Goal: Task Accomplishment & Management: Complete application form

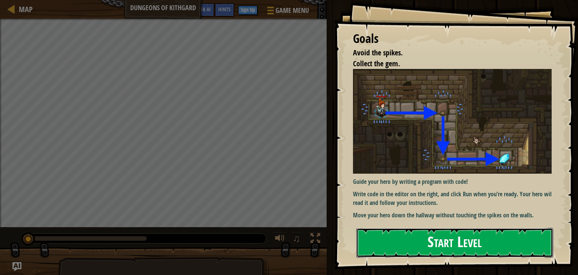
click at [522, 240] on button "Start Level" at bounding box center [455, 243] width 197 height 30
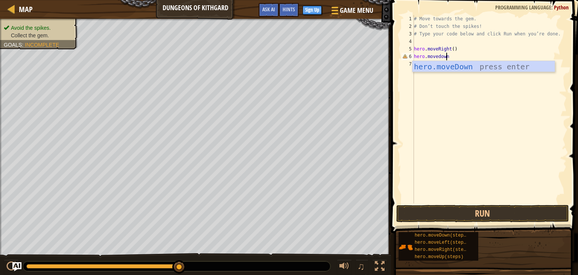
scroll to position [3, 2]
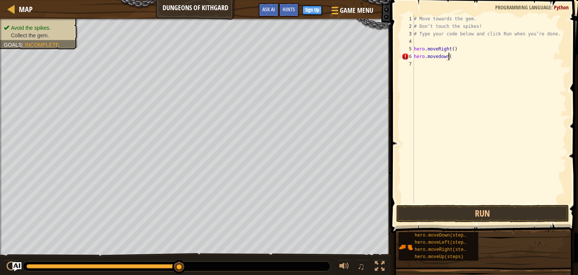
type textarea "hero.movedown()"
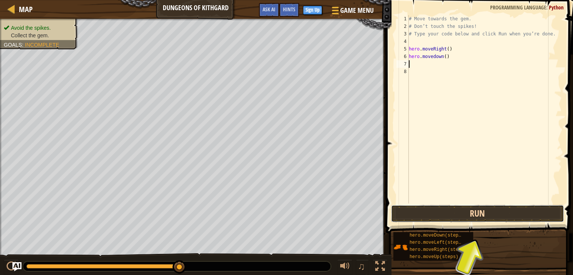
click at [496, 209] on button "Run" at bounding box center [477, 213] width 173 height 17
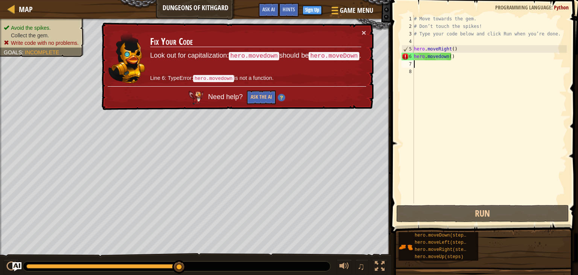
click at [479, 43] on div "# Move towards the gem. # Don’t touch the spikes! # Type your code below and cl…" at bounding box center [490, 116] width 154 height 203
click at [462, 46] on div "# Move towards the gem. # Don’t touch the spikes! # Type your code below and cl…" at bounding box center [490, 116] width 154 height 203
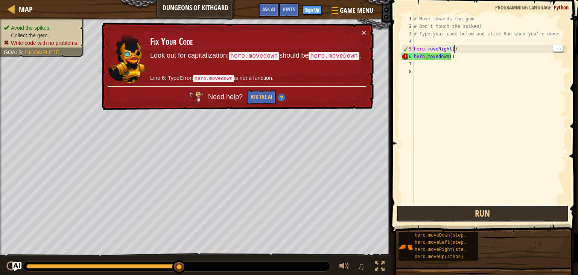
click at [510, 214] on button "Run" at bounding box center [483, 213] width 173 height 17
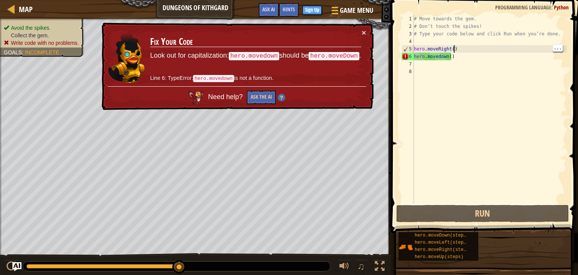
click at [507, 53] on div "# Move towards the gem. # Don’t touch the spikes! # Type your code below and cl…" at bounding box center [490, 116] width 154 height 203
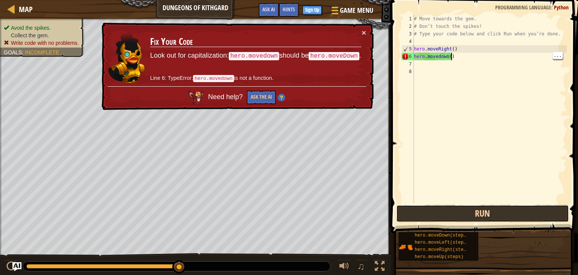
click at [507, 211] on button "Run" at bounding box center [483, 213] width 173 height 17
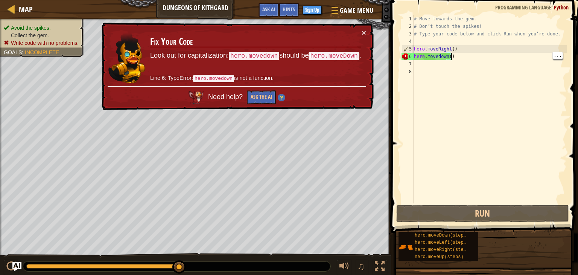
click at [437, 55] on div "# Move towards the gem. # Don’t touch the spikes! # Type your code below and cl…" at bounding box center [490, 116] width 154 height 203
click at [438, 58] on div "# Move towards the gem. # Don’t touch the spikes! # Type your code below and cl…" at bounding box center [490, 116] width 154 height 203
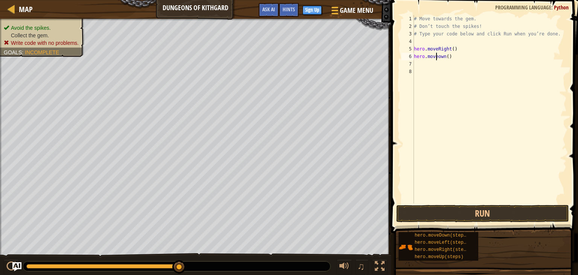
scroll to position [3, 2]
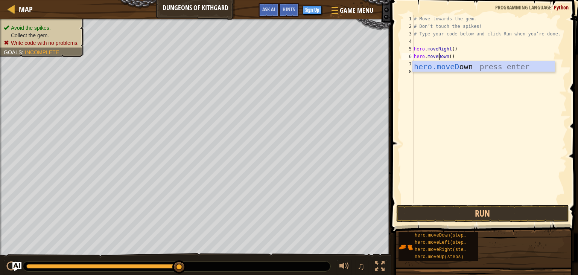
click at [465, 58] on div "# Move towards the gem. # Don’t touch the spikes! # Type your code below and cl…" at bounding box center [490, 116] width 154 height 203
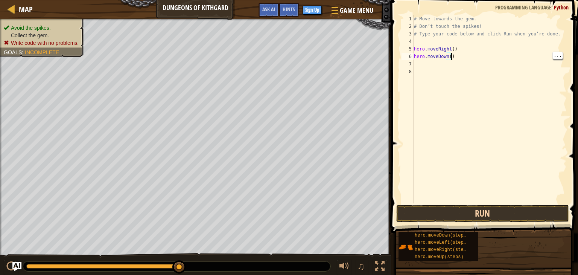
type textarea "hero.moveDown()"
click at [495, 213] on button "Run" at bounding box center [483, 213] width 173 height 17
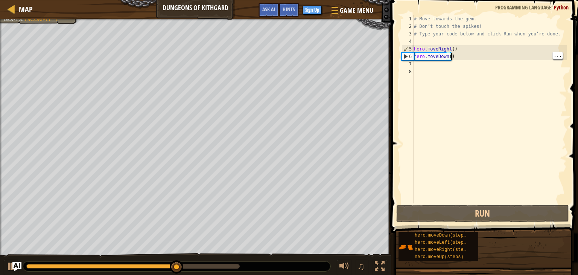
click at [454, 69] on div "# Move towards the gem. # Don’t touch the spikes! # Type your code below and cl…" at bounding box center [490, 116] width 154 height 203
click at [451, 64] on div "# Move towards the gem. # Don’t touch the spikes! # Type your code below and cl…" at bounding box center [490, 116] width 154 height 203
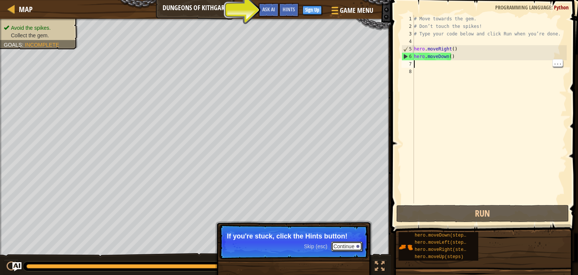
click at [348, 249] on button "Continue" at bounding box center [346, 246] width 31 height 10
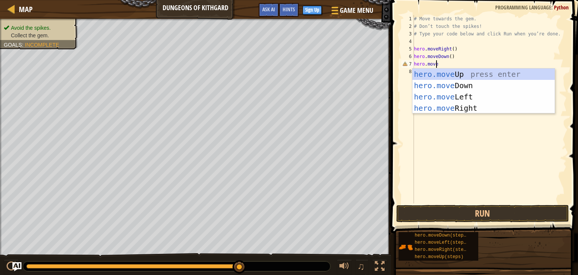
scroll to position [3, 2]
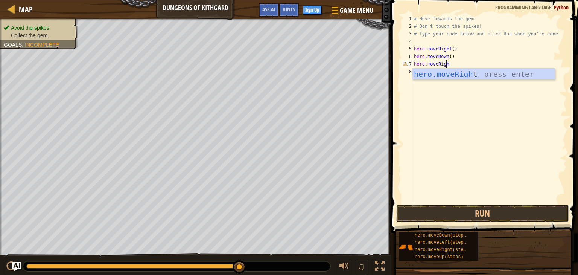
type textarea "hero.moveRight"
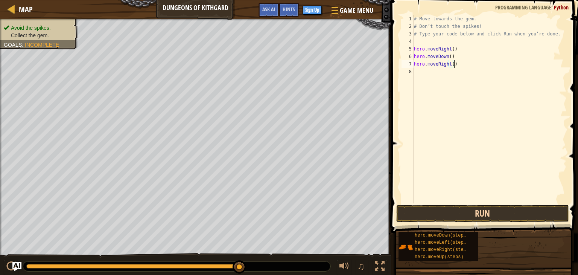
type textarea "hero.moveRight()"
click at [499, 213] on button "Run" at bounding box center [483, 213] width 173 height 17
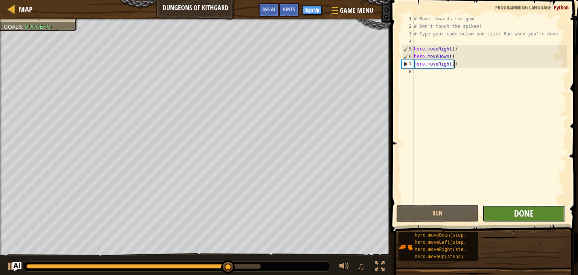
click at [519, 217] on span "Done" at bounding box center [524, 213] width 20 height 12
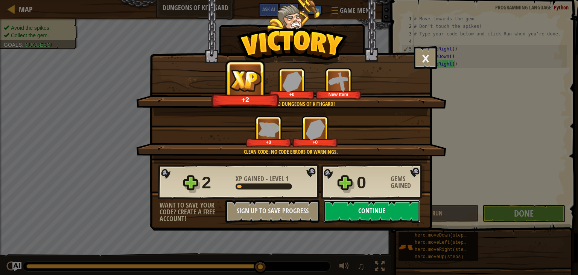
click at [394, 209] on button "Continue" at bounding box center [371, 211] width 97 height 23
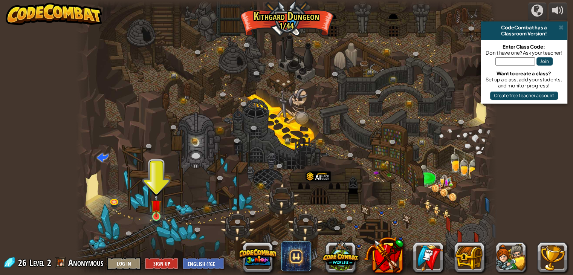
click at [159, 215] on img at bounding box center [156, 205] width 11 height 24
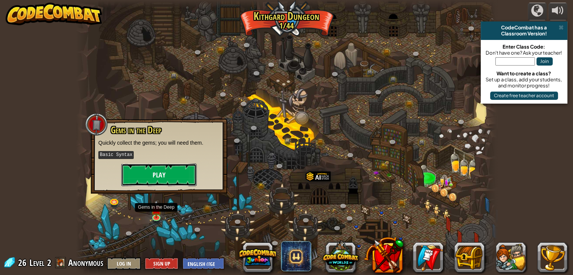
click at [147, 171] on button "Play" at bounding box center [158, 174] width 75 height 23
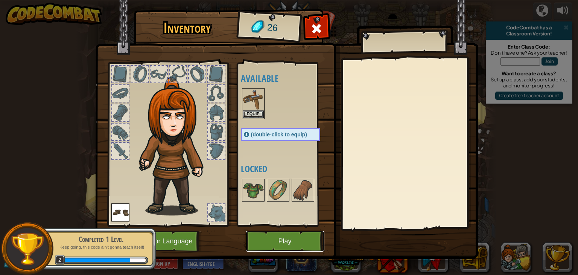
click at [295, 244] on button "Play" at bounding box center [285, 241] width 79 height 21
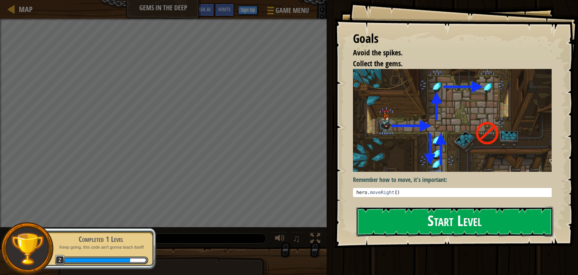
click at [461, 224] on button "Start Level" at bounding box center [455, 222] width 197 height 30
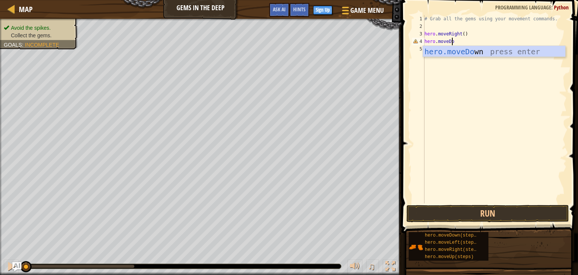
scroll to position [3, 2]
type textarea "hero.moveDown"
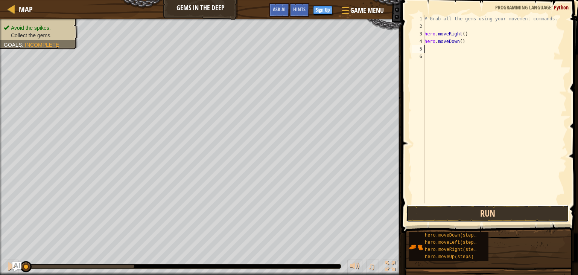
click at [508, 219] on button "Run" at bounding box center [488, 213] width 163 height 17
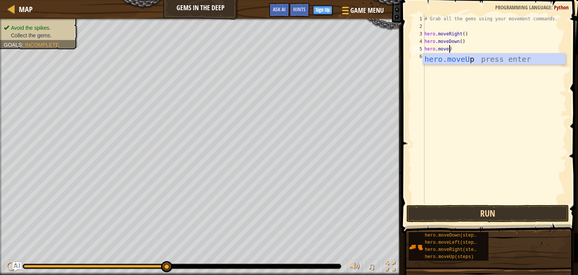
scroll to position [3, 2]
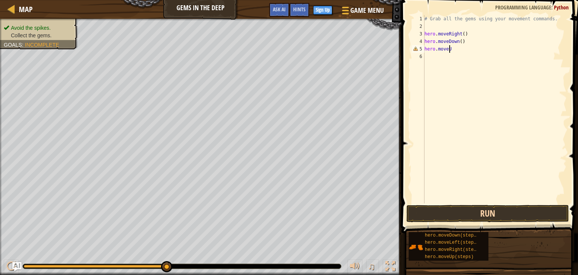
type textarea "hero.moveUp"
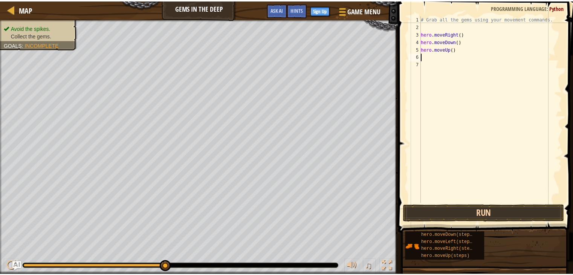
scroll to position [3, 0]
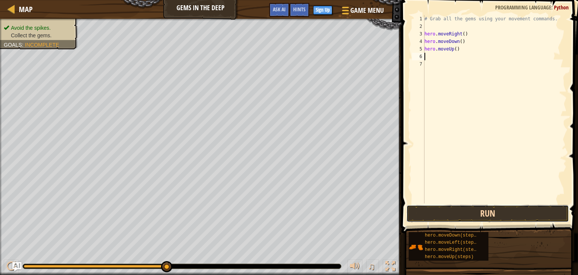
click at [506, 217] on button "Run" at bounding box center [488, 213] width 163 height 17
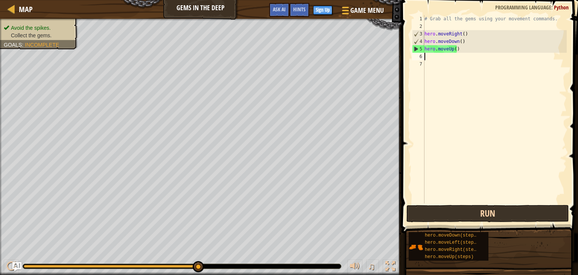
type textarea "h"
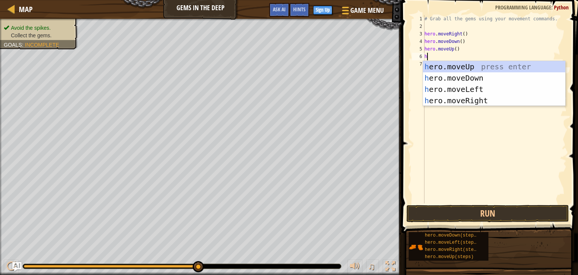
click at [511, 66] on div "h ero.moveUp press enter h ero.moveDown press enter h ero.moveLeft press enter …" at bounding box center [494, 95] width 142 height 68
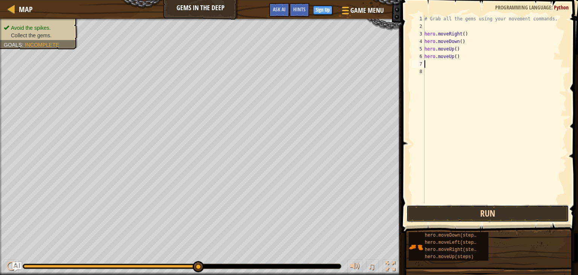
click at [485, 206] on button "Run" at bounding box center [488, 213] width 163 height 17
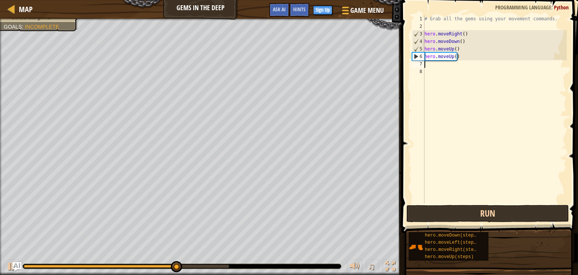
type textarea "h"
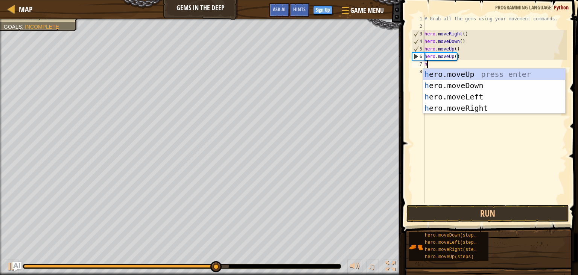
click at [502, 106] on div "h ero.moveUp press enter h ero.moveDown press enter h ero.moveLeft press enter …" at bounding box center [494, 103] width 142 height 68
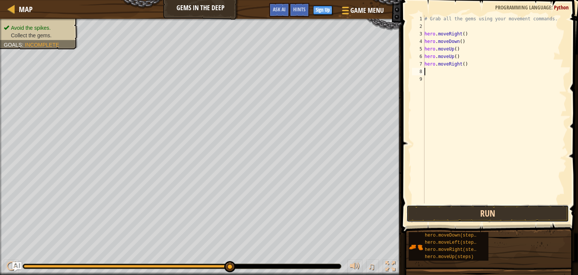
click at [506, 207] on button "Run" at bounding box center [488, 213] width 163 height 17
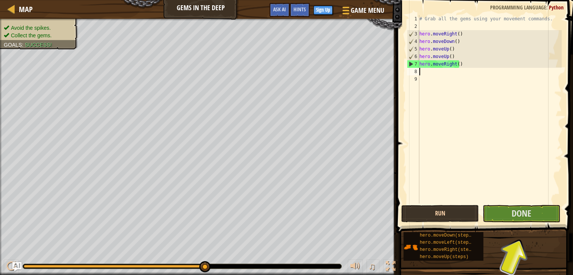
type textarea "h"
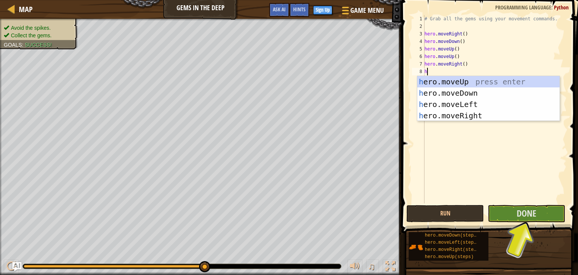
click at [490, 92] on div "h ero.moveUp press enter h ero.moveDown press enter h ero.moveLeft press enter …" at bounding box center [489, 110] width 142 height 68
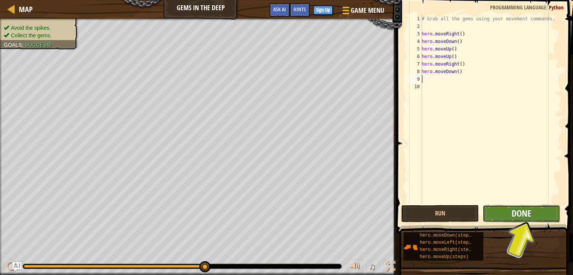
click at [528, 214] on span "Done" at bounding box center [521, 213] width 20 height 12
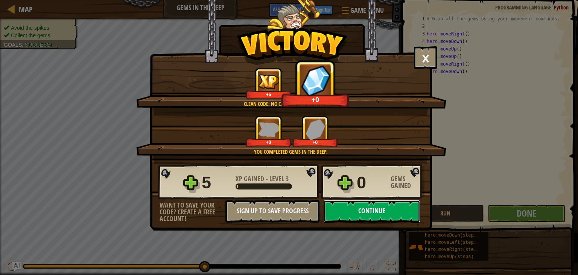
click at [392, 209] on button "Continue" at bounding box center [371, 211] width 97 height 23
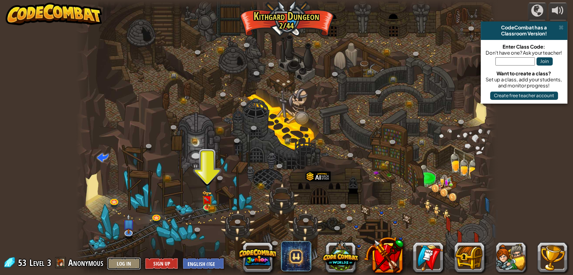
click at [124, 264] on button "Log In" at bounding box center [124, 263] width 34 height 12
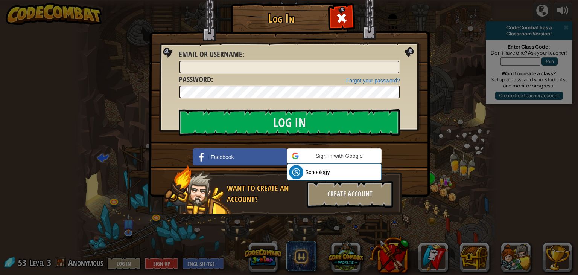
click at [0, 116] on div "Log In Unknown Error Email or Username : Forgot your password? Password : Log I…" at bounding box center [289, 137] width 578 height 275
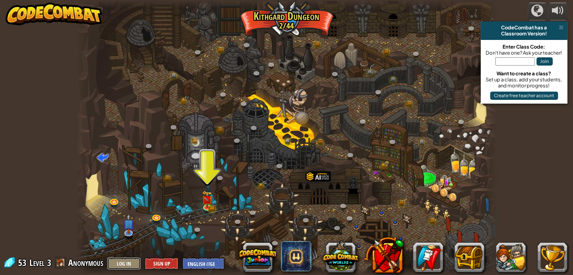
click at [123, 264] on button "Log In" at bounding box center [124, 263] width 34 height 12
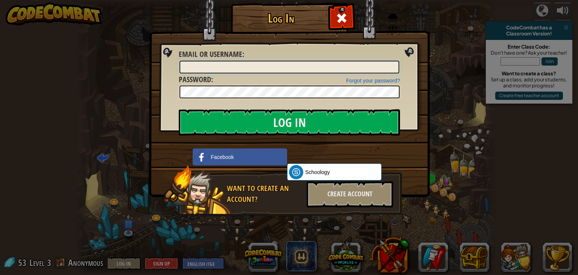
click at [391, 63] on input "Email or Username :" at bounding box center [290, 67] width 220 height 13
click at [383, 65] on input "Email or Username :" at bounding box center [290, 67] width 220 height 13
click at [241, 65] on input "Email or Username :" at bounding box center [290, 67] width 220 height 13
click at [191, 65] on input "Email or Username :" at bounding box center [290, 67] width 220 height 13
click at [205, 66] on input "ayush" at bounding box center [290, 67] width 220 height 13
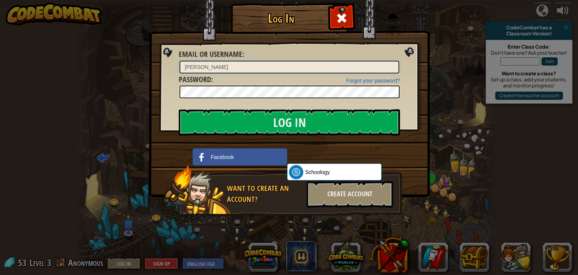
click at [196, 66] on input "ayush" at bounding box center [290, 67] width 220 height 13
click at [411, 47] on img at bounding box center [289, 87] width 281 height 219
click at [410, 52] on img at bounding box center [289, 87] width 281 height 219
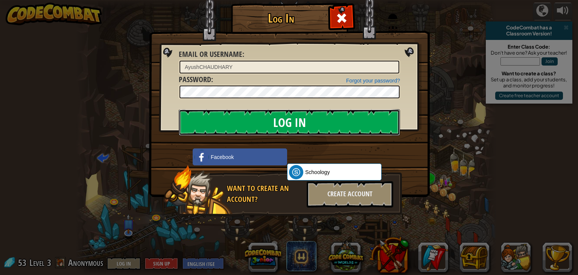
click at [366, 120] on input "Log In" at bounding box center [289, 122] width 221 height 26
click at [342, 125] on input "Log In" at bounding box center [289, 122] width 221 height 26
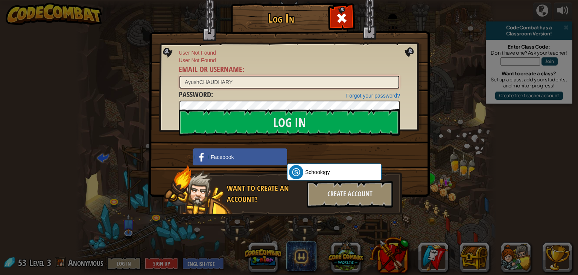
click at [329, 82] on input "AyushCHAUDHARY" at bounding box center [290, 82] width 220 height 13
type input "A"
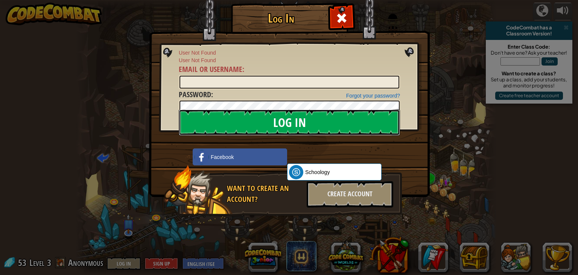
click at [362, 109] on input "Log In" at bounding box center [289, 122] width 221 height 26
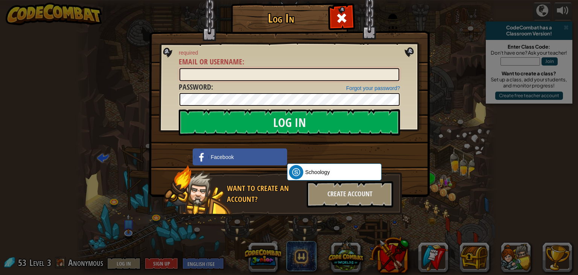
click at [378, 72] on input "Email or Username :" at bounding box center [290, 74] width 220 height 13
click at [193, 77] on input "Email or Username :" at bounding box center [290, 74] width 220 height 13
click at [334, 192] on div "Create Account" at bounding box center [350, 194] width 87 height 26
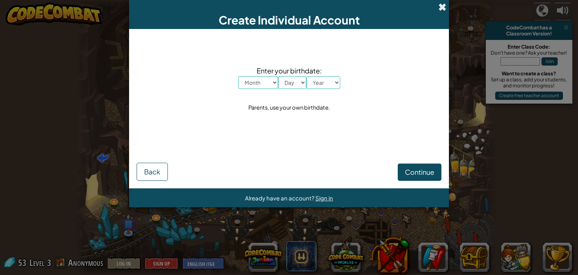
click at [442, 9] on span at bounding box center [443, 7] width 8 height 8
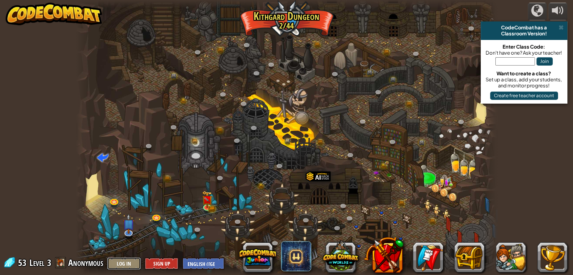
click at [129, 260] on button "Log In" at bounding box center [124, 263] width 34 height 12
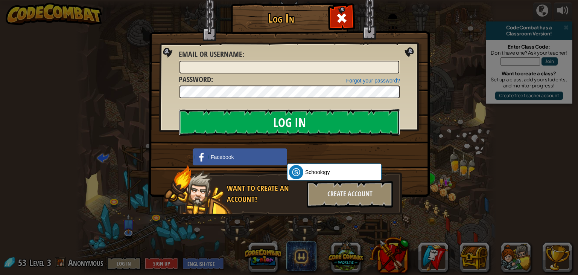
click at [319, 133] on input "Log In" at bounding box center [289, 122] width 221 height 26
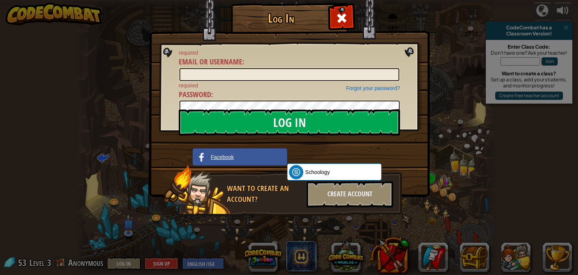
click at [241, 157] on link "Facebook" at bounding box center [240, 156] width 95 height 17
click at [365, 193] on div "Create Account" at bounding box center [350, 194] width 87 height 26
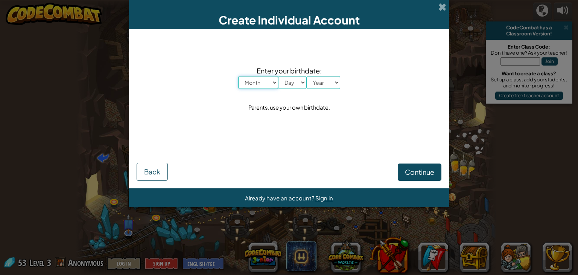
click at [263, 80] on select "Month January February March April May June July August September October Novem…" at bounding box center [258, 82] width 40 height 13
select select "10"
click at [238, 76] on select "Month January February March April May June July August September October Novem…" at bounding box center [258, 82] width 40 height 13
click at [298, 76] on select "Day 1 2 3 4 5 6 7 8 9 10 11 12 13 14 15 16 17 18 19 20 21 22 23 24 25 26 27 28 …" at bounding box center [292, 82] width 28 height 13
select select "30"
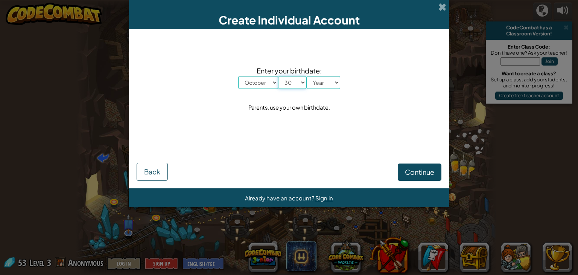
click at [278, 76] on select "Day 1 2 3 4 5 6 7 8 9 10 11 12 13 14 15 16 17 18 19 20 21 22 23 24 25 26 27 28 …" at bounding box center [292, 82] width 28 height 13
click at [323, 82] on select "Year 2025 2024 2023 2022 2021 2020 2019 2018 2017 2016 2015 2014 2013 2012 2011…" at bounding box center [324, 82] width 34 height 13
select select "2009"
click at [307, 76] on select "Year 2025 2024 2023 2022 2021 2020 2019 2018 2017 2016 2015 2014 2013 2012 2011…" at bounding box center [324, 82] width 34 height 13
click at [414, 176] on span "Continue" at bounding box center [419, 172] width 29 height 9
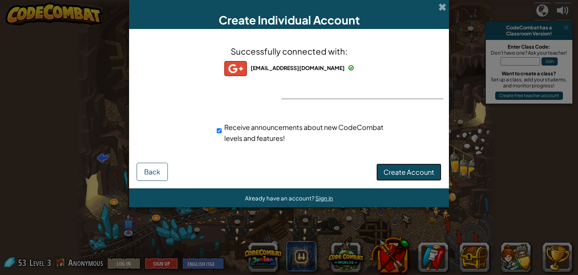
click at [427, 166] on button "Create Account" at bounding box center [409, 171] width 65 height 17
click at [430, 170] on button "Create Account" at bounding box center [409, 171] width 65 height 17
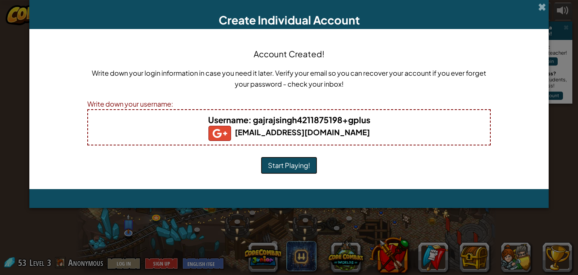
click at [304, 164] on button "Start Playing!" at bounding box center [289, 165] width 56 height 17
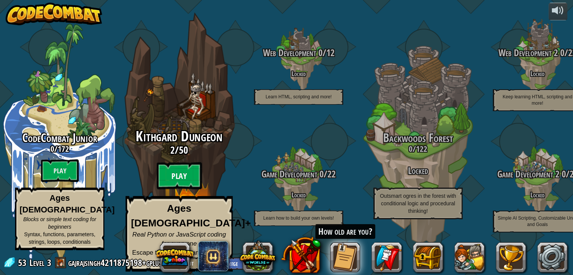
click at [180, 180] on btn "Play" at bounding box center [179, 175] width 45 height 27
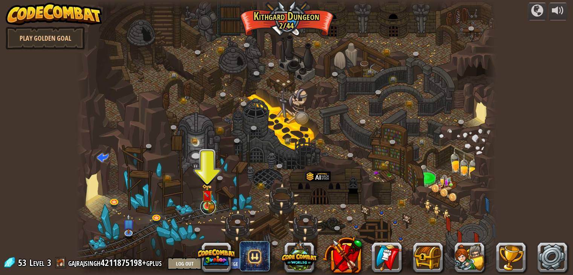
click at [213, 207] on link at bounding box center [207, 206] width 15 height 15
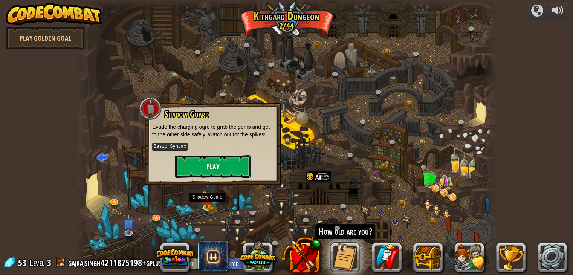
click at [203, 161] on button "Play" at bounding box center [212, 166] width 75 height 23
